Goal: Book appointment/travel/reservation

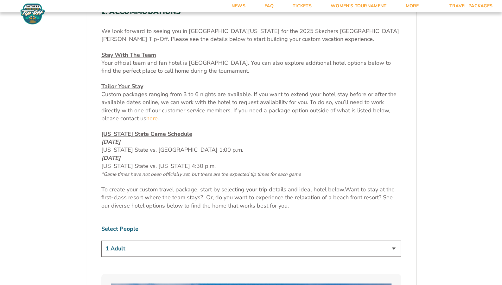
scroll to position [257, 0]
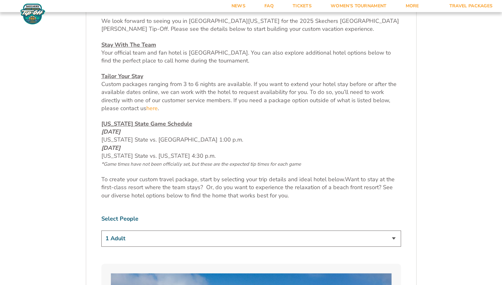
click at [393, 237] on select "1 Adult 2 Adults 3 Adults 4 Adults 2 Adults + 1 Child 2 Adults + 2 Children 2 A…" at bounding box center [251, 238] width 300 height 16
select select "2 Adults"
click at [101, 230] on select "1 Adult 2 Adults 3 Adults 4 Adults 2 Adults + 1 Child 2 Adults + 2 Children 2 A…" at bounding box center [251, 238] width 300 height 16
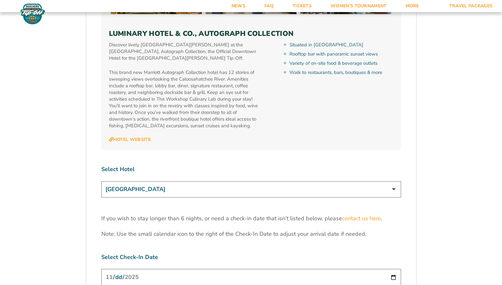
scroll to position [1877, 0]
click at [392, 181] on select "[GEOGRAPHIC_DATA] [GEOGRAPHIC_DATA] [GEOGRAPHIC_DATA], Autograph Collection" at bounding box center [251, 189] width 300 height 16
select select "18478"
click at [101, 181] on select "[GEOGRAPHIC_DATA] [GEOGRAPHIC_DATA] [GEOGRAPHIC_DATA], Autograph Collection" at bounding box center [251, 189] width 300 height 16
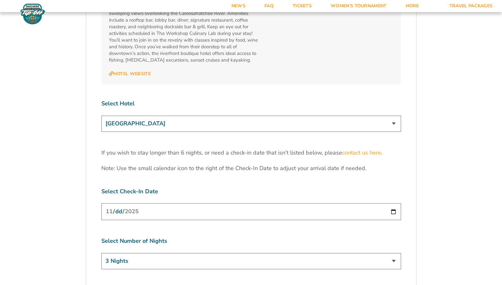
scroll to position [1949, 0]
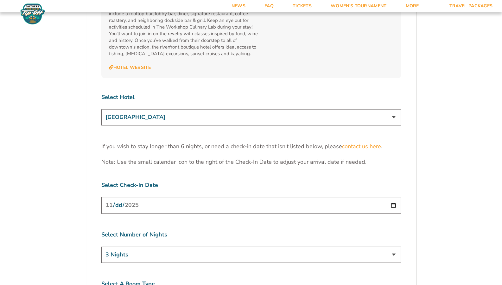
click at [188, 197] on input "[DATE]" at bounding box center [251, 205] width 300 height 17
click at [392, 197] on input "[DATE]" at bounding box center [251, 205] width 300 height 17
type input "[DATE]"
click at [391, 246] on select "3 Nights 4 Nights 5 Nights 6 Nights" at bounding box center [251, 254] width 300 height 16
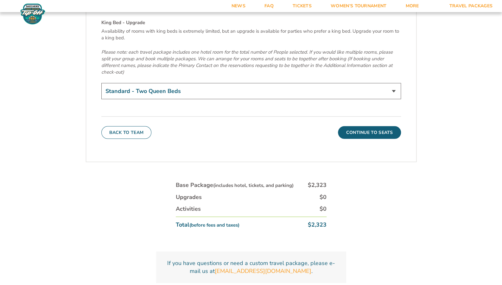
scroll to position [2254, 0]
